Goal: Information Seeking & Learning: Learn about a topic

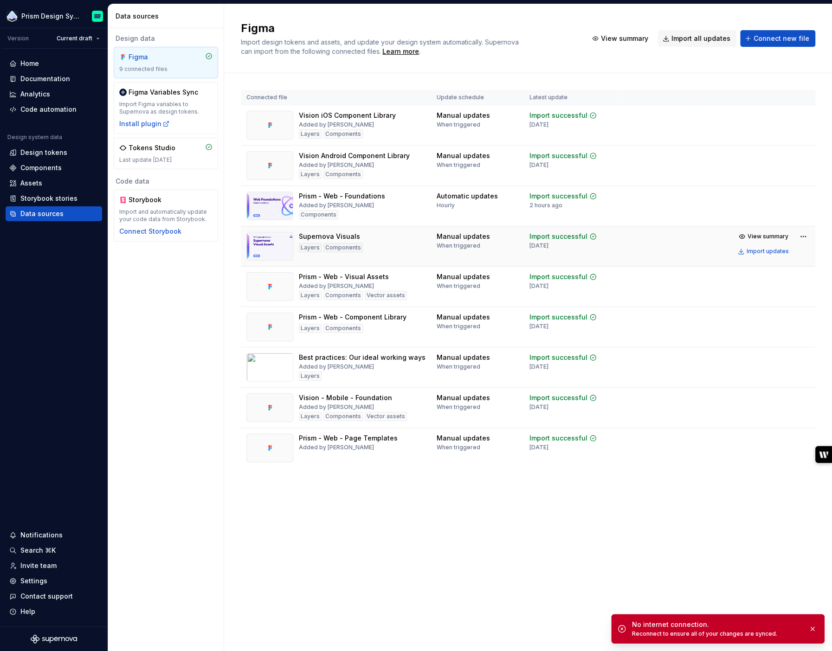
drag, startPoint x: 508, startPoint y: 244, endPoint x: 547, endPoint y: 244, distance: 39.0
click at [547, 244] on td "Import successful [DATE]" at bounding box center [572, 246] width 96 height 40
click at [39, 78] on div "Documentation" at bounding box center [45, 78] width 50 height 9
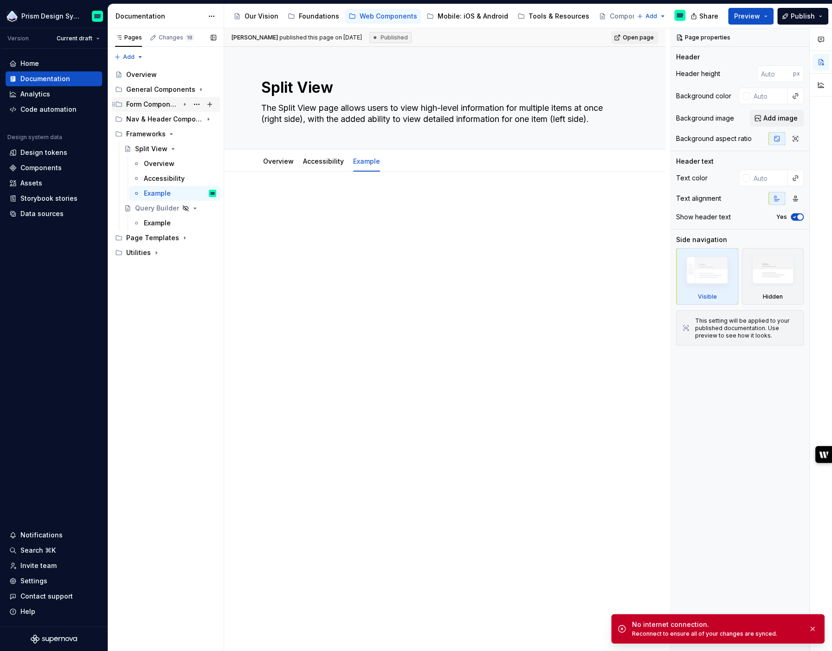
click at [183, 104] on icon "Page tree" at bounding box center [184, 104] width 7 height 7
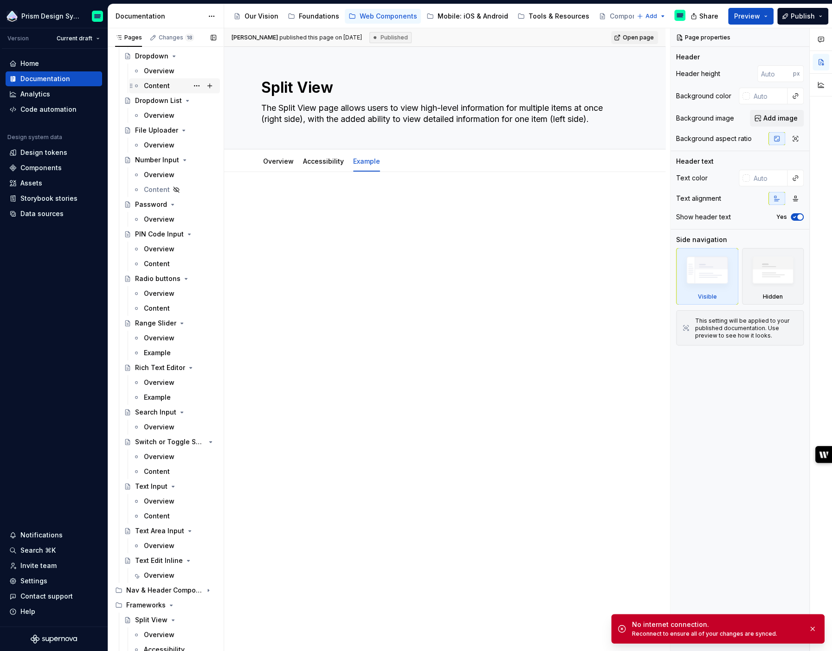
scroll to position [325, 0]
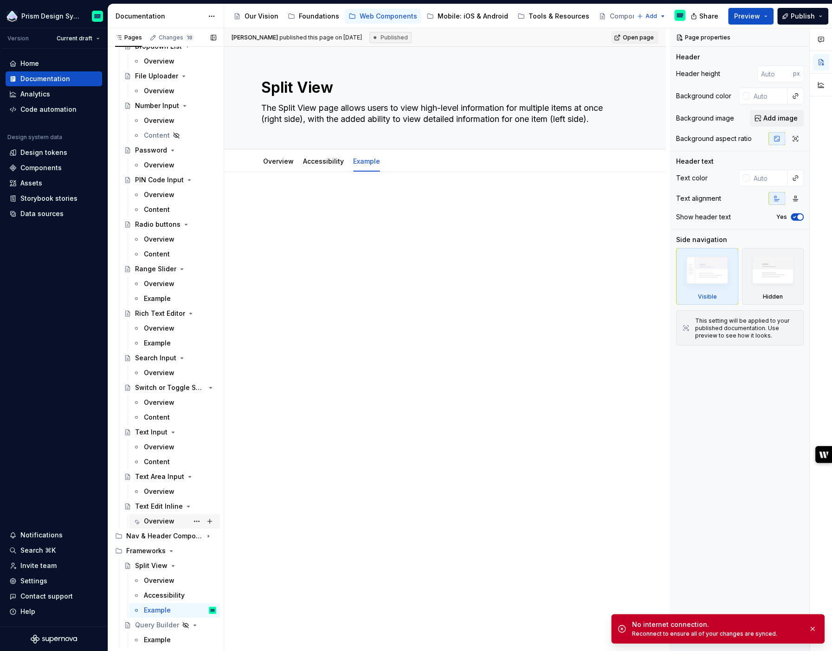
click at [158, 519] on div "Overview" at bounding box center [159, 521] width 31 height 9
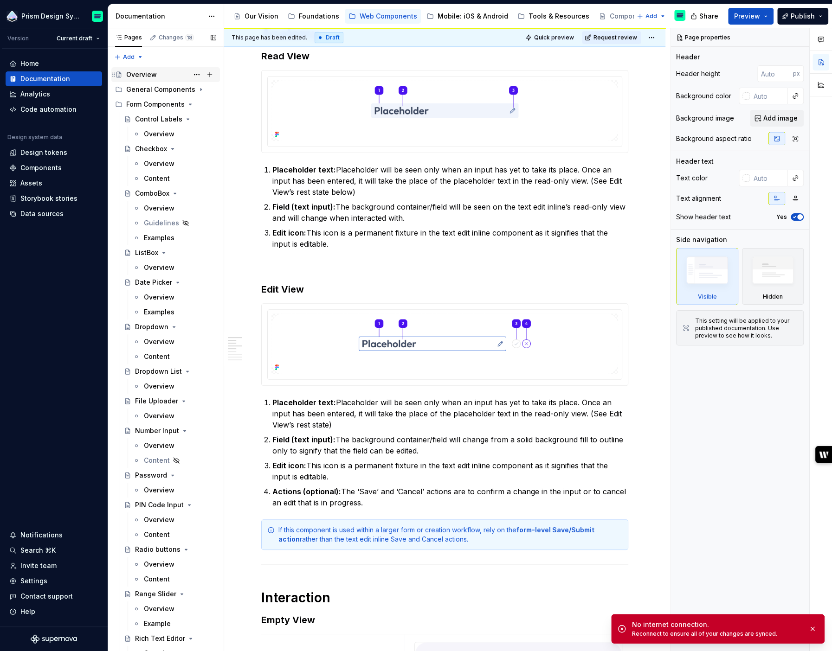
click at [141, 76] on div "Overview" at bounding box center [141, 74] width 31 height 9
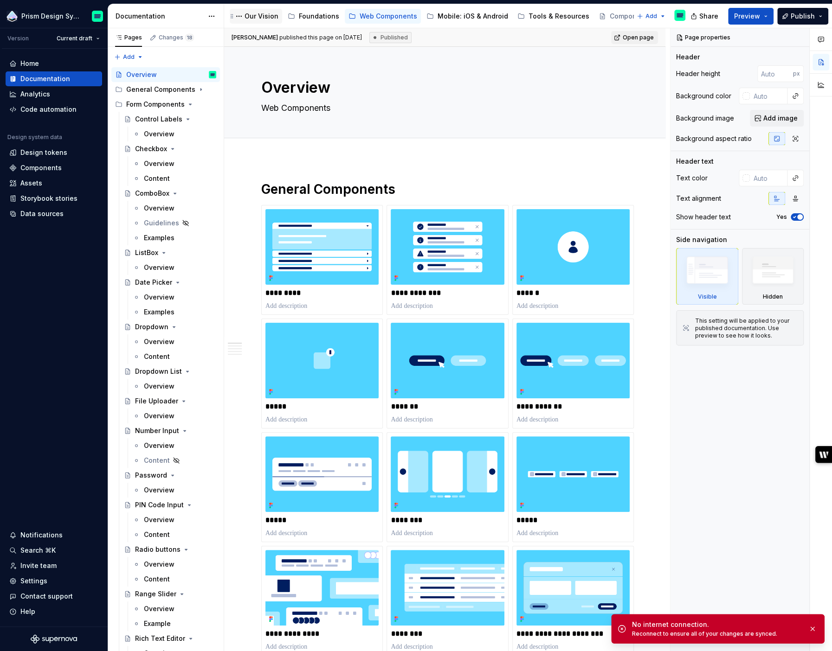
click at [253, 16] on div "Our Vision" at bounding box center [261, 16] width 34 height 9
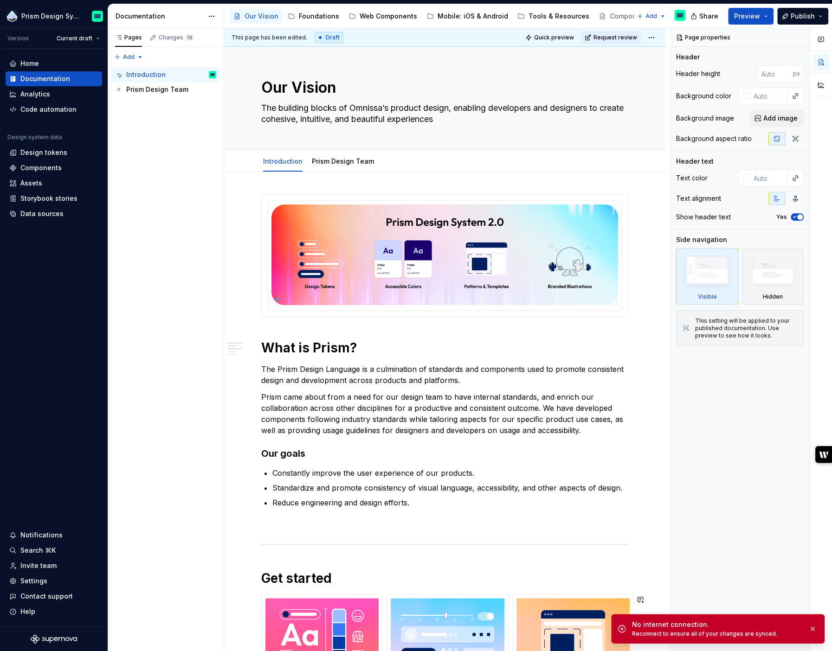
type textarea "*"
